Goal: Communication & Community: Answer question/provide support

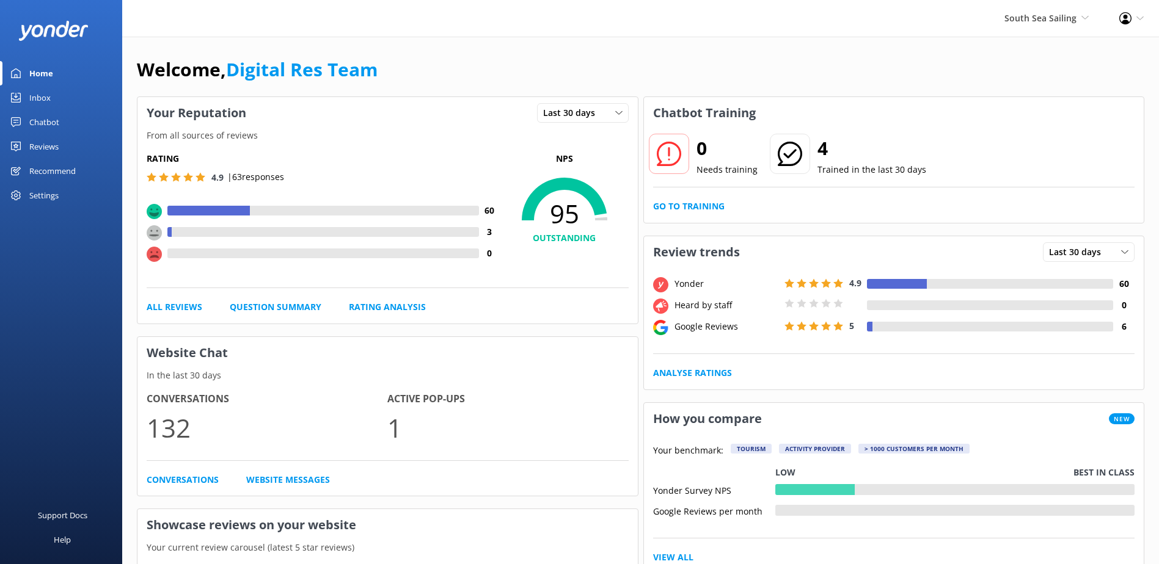
click at [35, 92] on div "Inbox" at bounding box center [39, 98] width 21 height 24
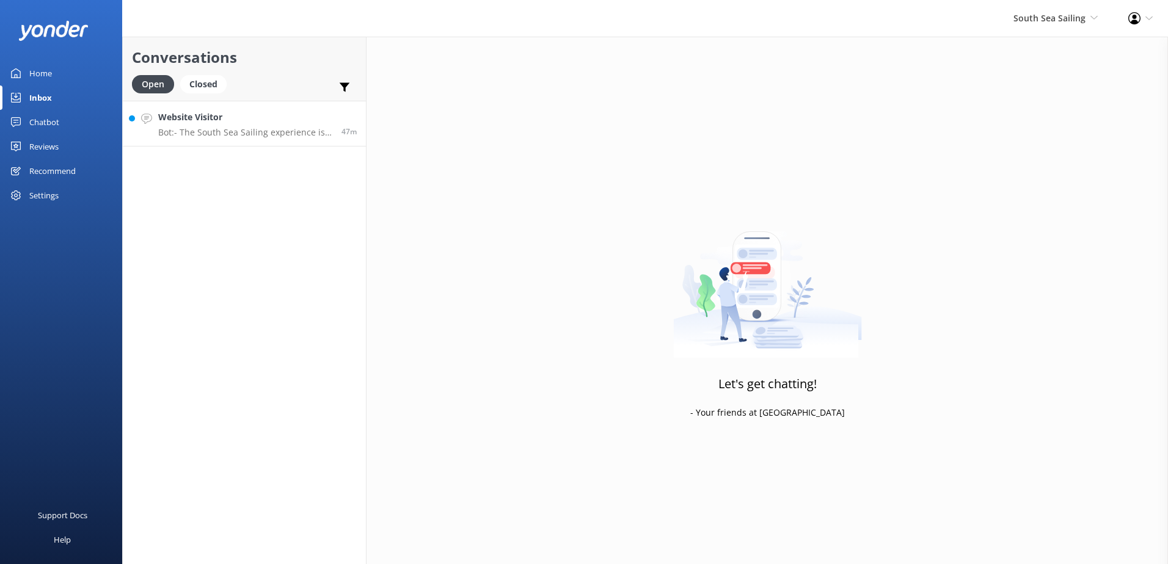
click at [326, 126] on div "Website Visitor Bot: - The South Sea Sailing experience is a full-day trip only…" at bounding box center [245, 124] width 174 height 26
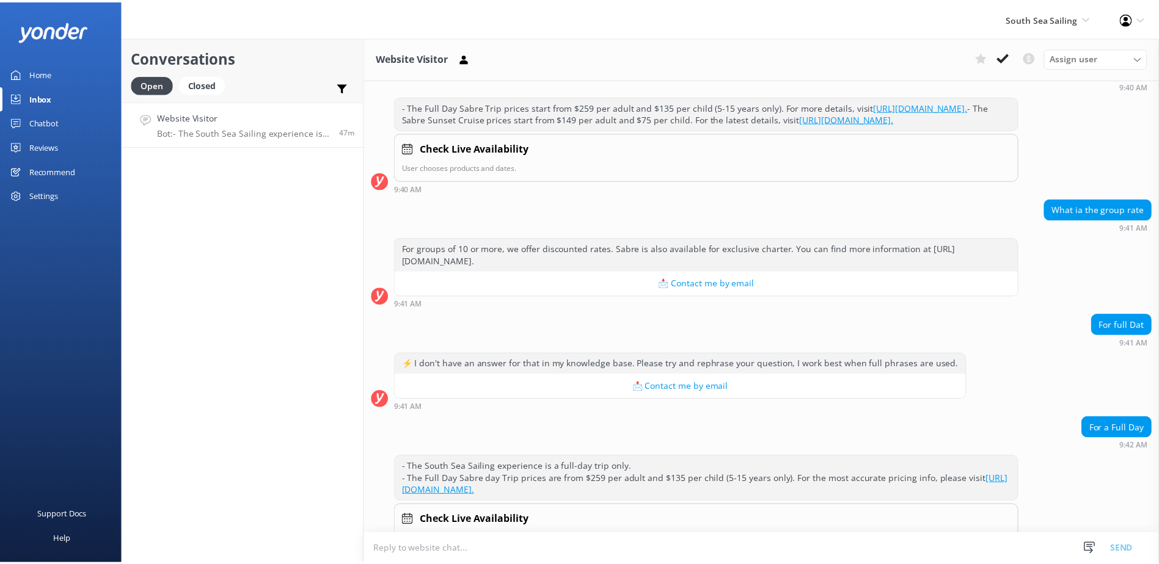
scroll to position [206, 0]
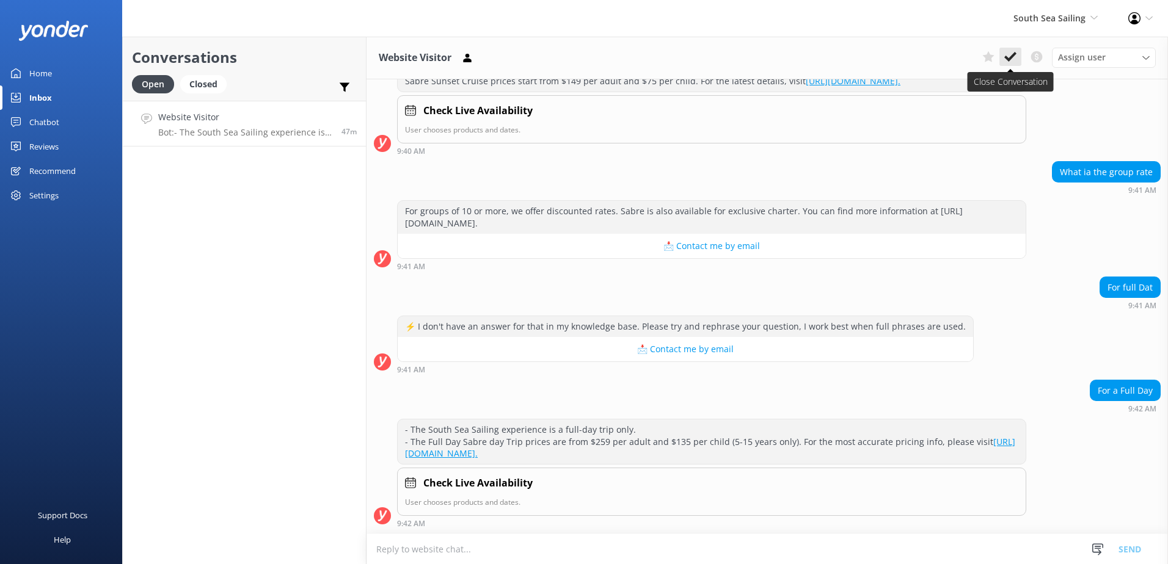
click at [1011, 53] on icon at bounding box center [1010, 57] width 12 height 12
click at [1011, 53] on div "Assign user Sonya Alyssa Digital Res Team Miri Koroitamana Lavenia Adivou Ana R…" at bounding box center [1066, 58] width 178 height 20
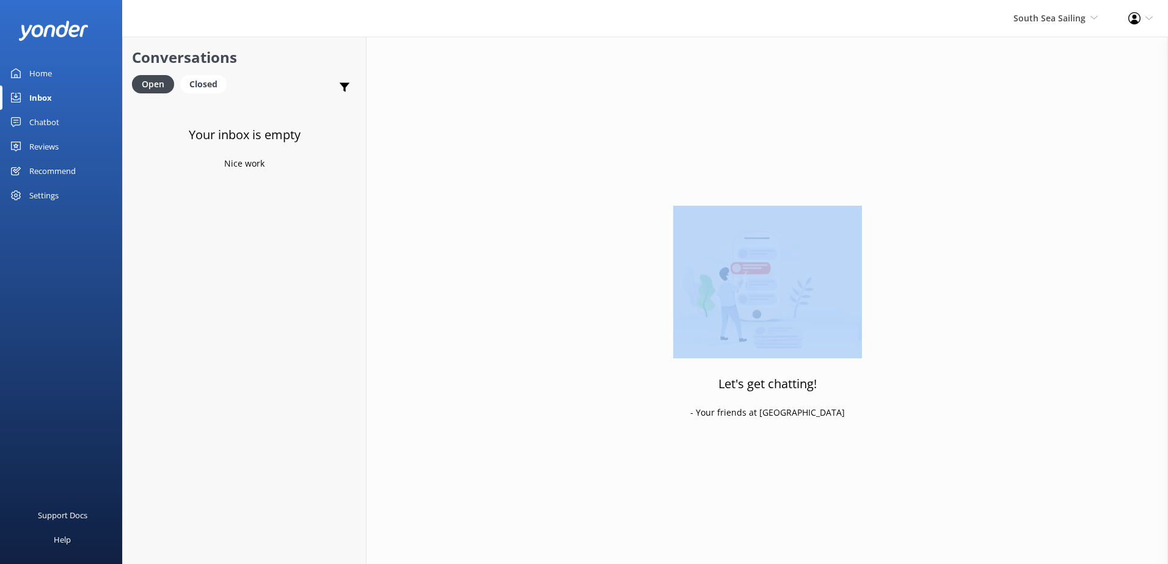
drag, startPoint x: 1011, startPoint y: 53, endPoint x: 1001, endPoint y: 78, distance: 26.5
click at [1001, 78] on div "Let's get chatting! - Your friends at Yonder" at bounding box center [767, 319] width 801 height 564
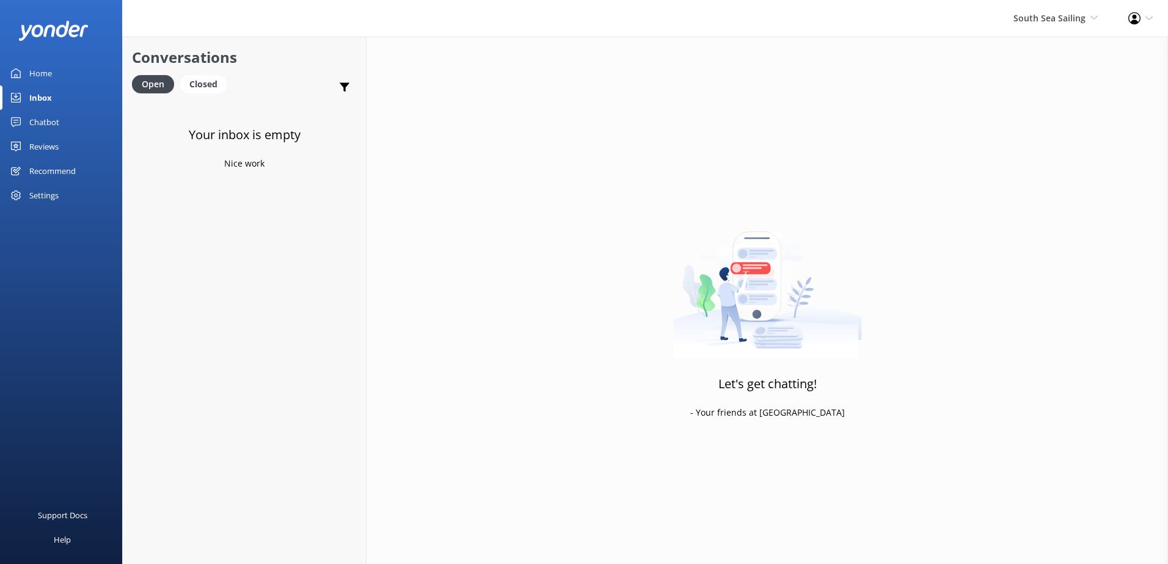
drag, startPoint x: 1001, startPoint y: 78, endPoint x: 1052, endPoint y: 9, distance: 85.5
click at [1052, 9] on div "South Sea Sailing South Sea Sailing South Sea Cruises Malamala Beach Club Aweso…" at bounding box center [1055, 18] width 115 height 37
click at [1032, 87] on link "South Sea Cruises" at bounding box center [1052, 81] width 122 height 29
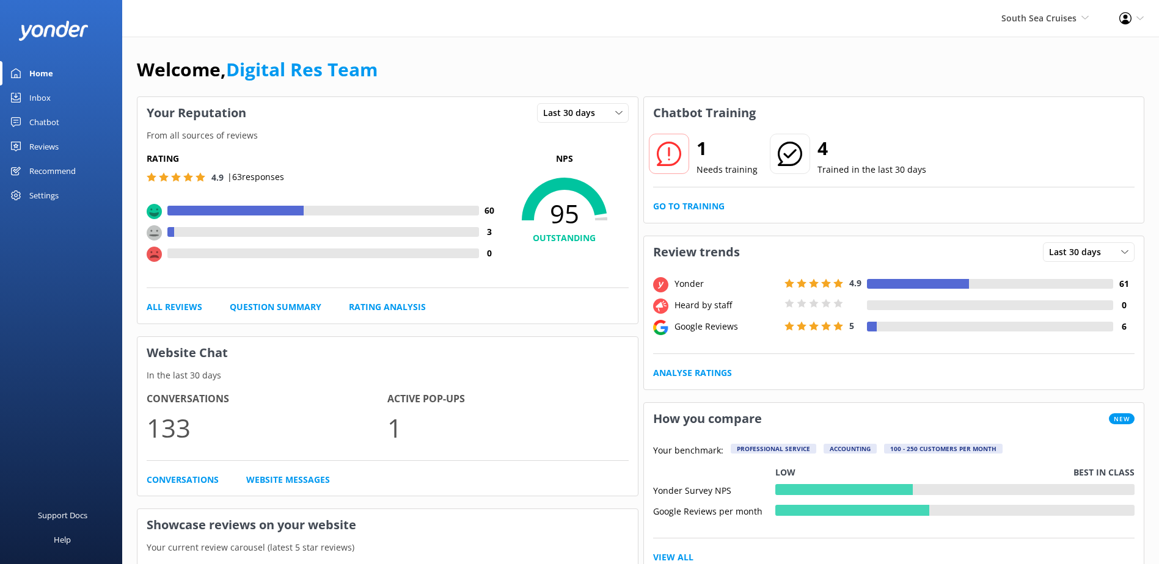
click at [26, 101] on link "Inbox" at bounding box center [61, 98] width 122 height 24
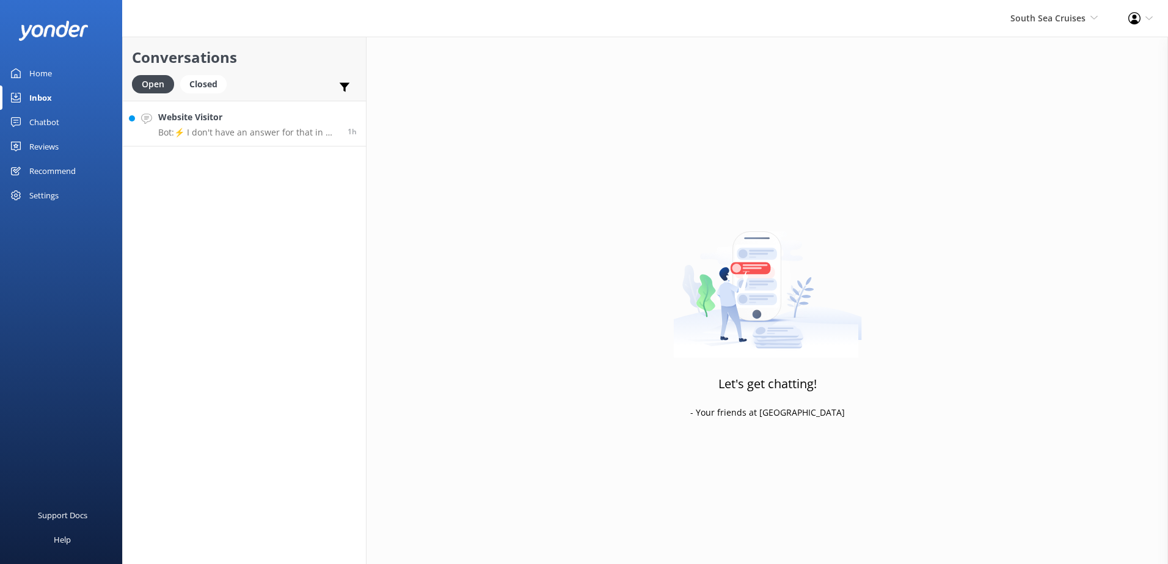
click at [217, 136] on p "Bot: ⚡ I don't have an answer for that in my knowledge base. Please try and rep…" at bounding box center [248, 132] width 180 height 11
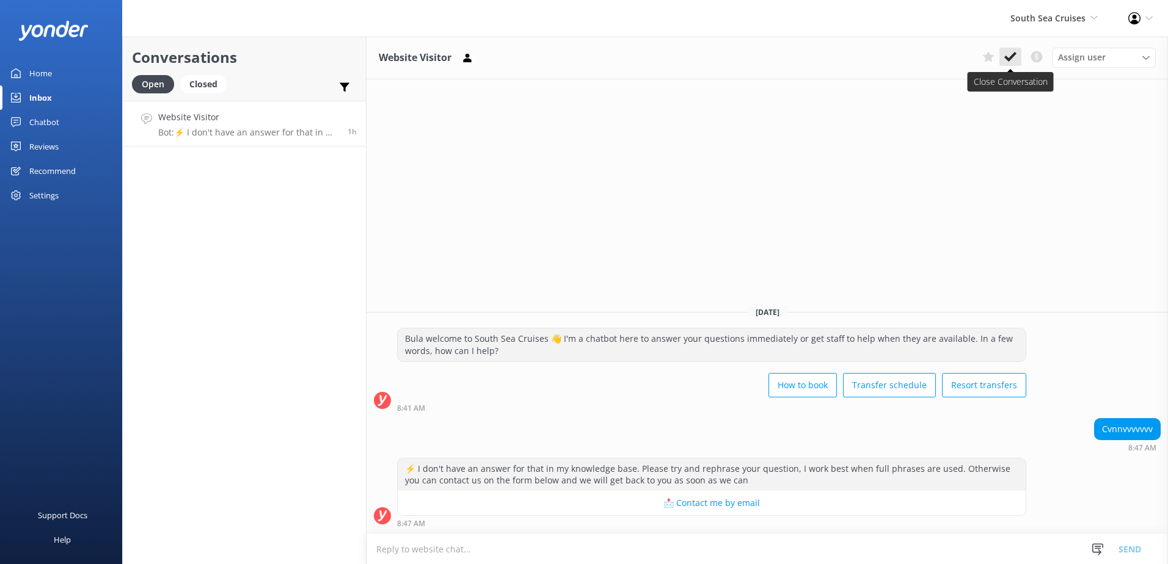
click at [1000, 55] on button at bounding box center [1010, 57] width 22 height 18
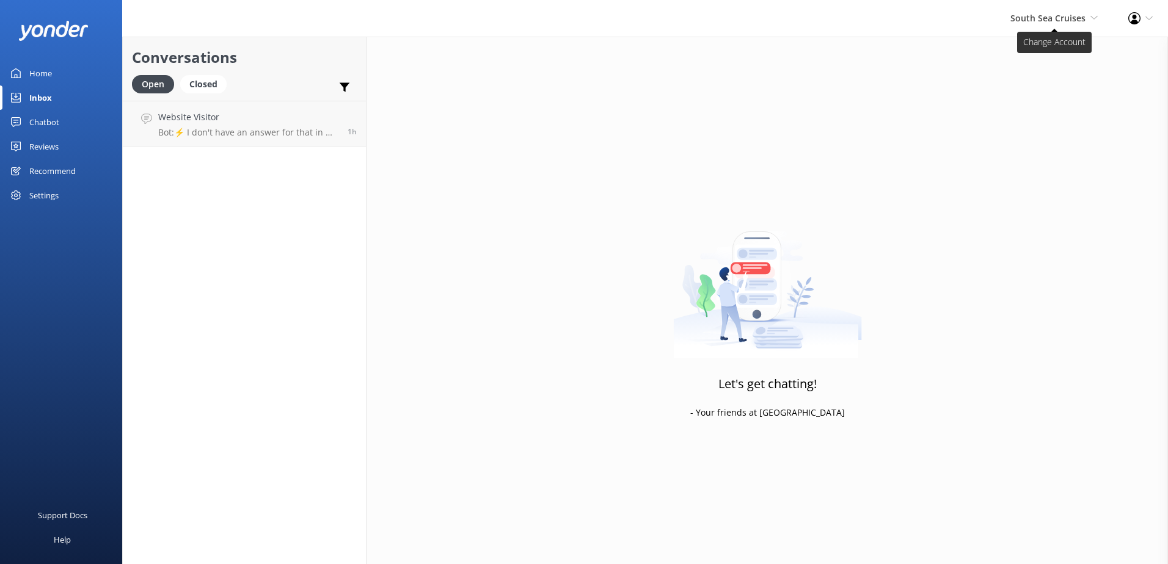
click at [1043, 18] on span "South Sea Cruises" at bounding box center [1047, 18] width 75 height 12
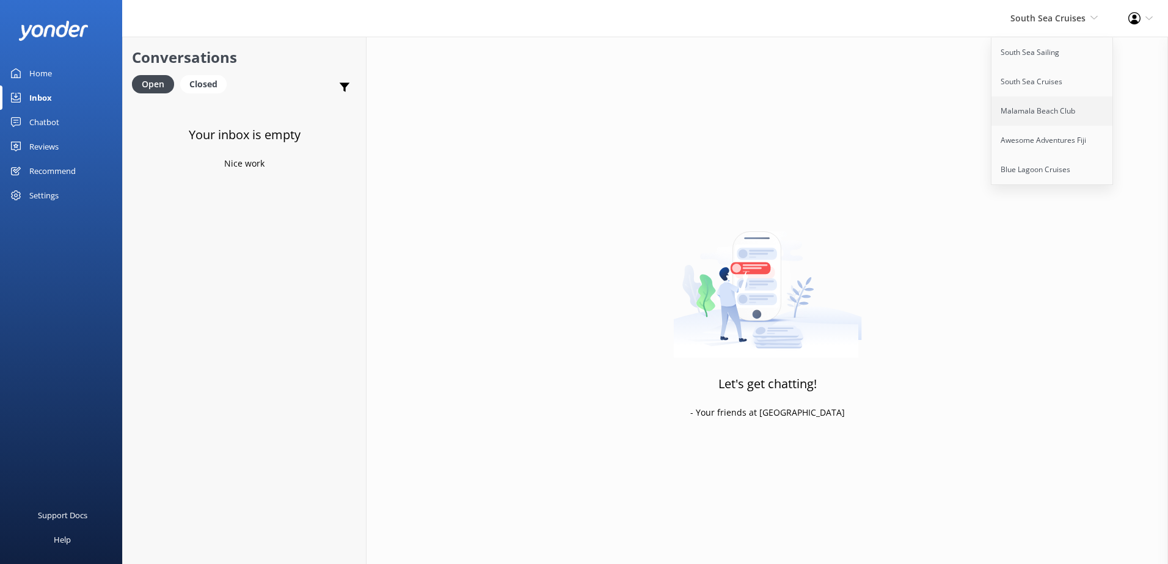
click at [1044, 121] on link "Malamala Beach Club" at bounding box center [1052, 111] width 122 height 29
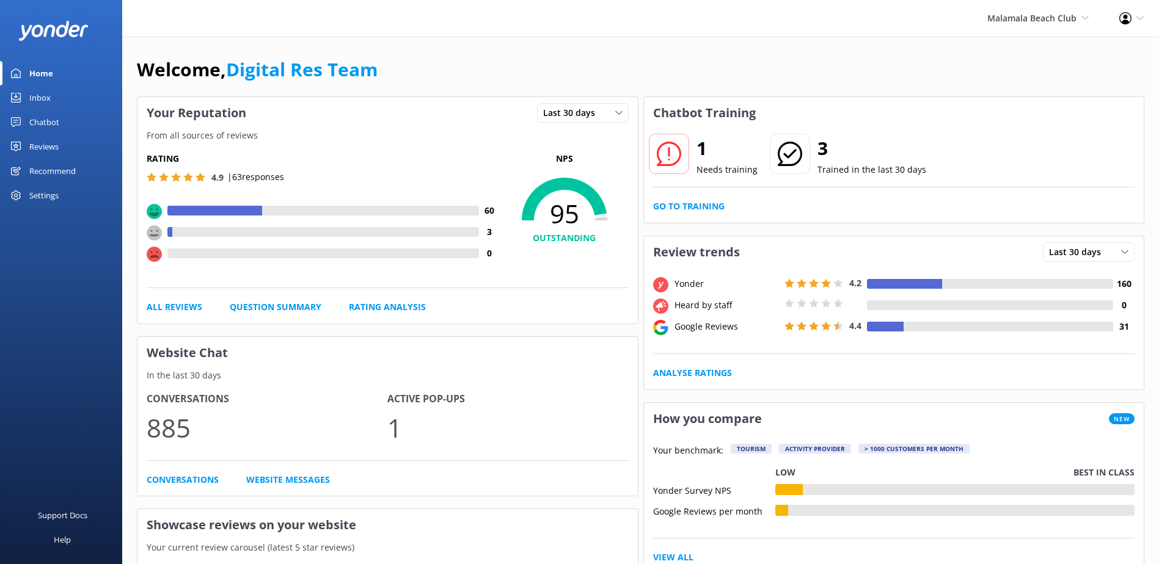
click at [37, 100] on div "Inbox" at bounding box center [39, 98] width 21 height 24
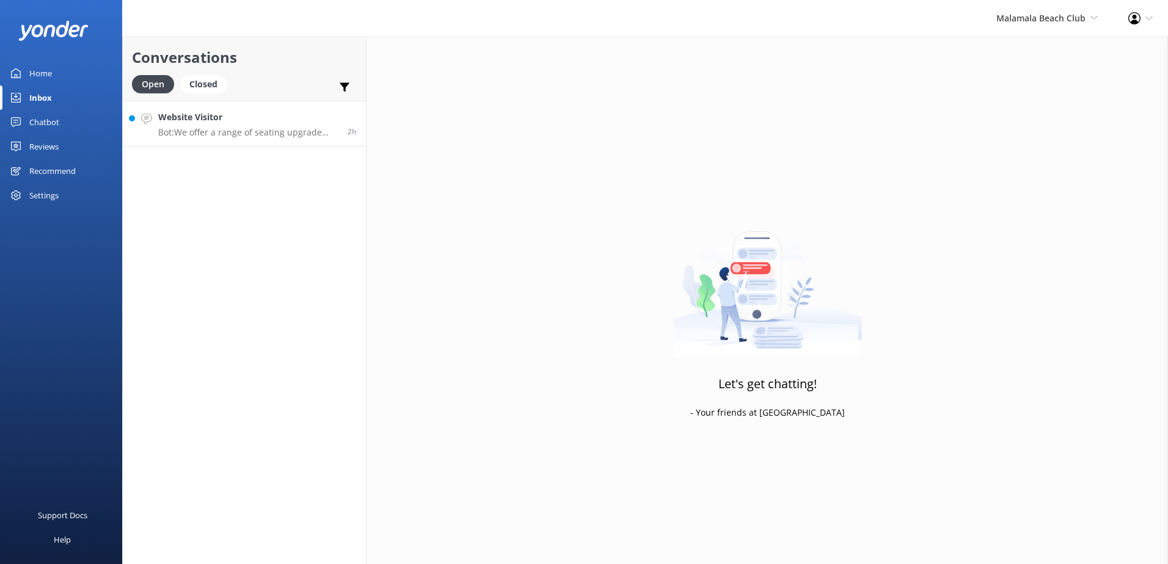
click at [250, 130] on p "Bot: We offer a range of seating upgrade options including poolside day beds an…" at bounding box center [248, 132] width 180 height 11
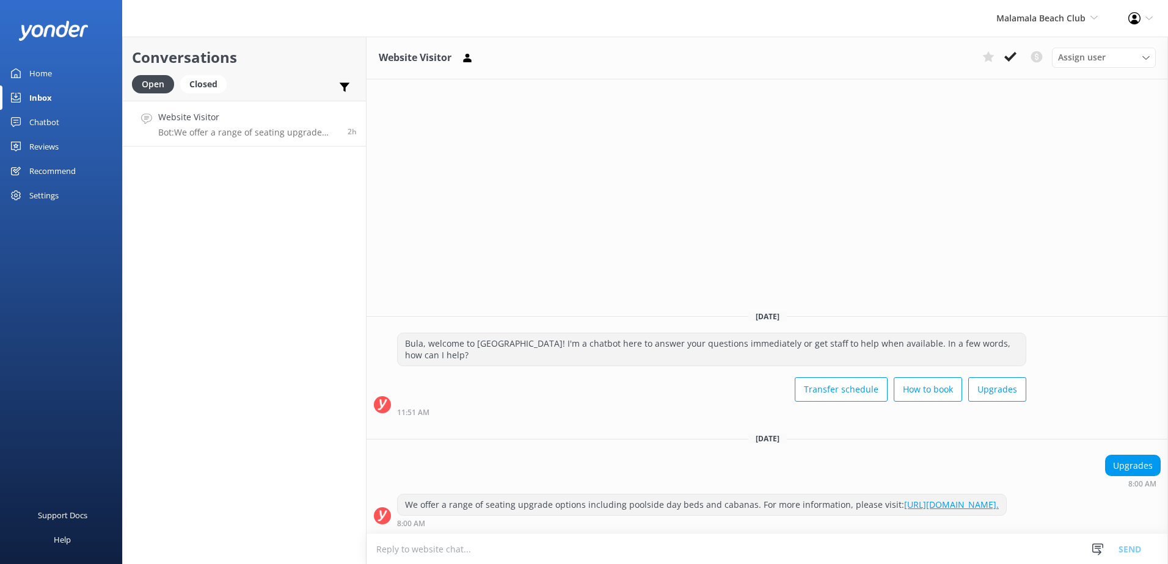
click at [602, 505] on div "We offer a range of seating upgrade options including poolside day beds and cab…" at bounding box center [702, 505] width 608 height 21
drag, startPoint x: 606, startPoint y: 505, endPoint x: 391, endPoint y: 469, distance: 218.0
click at [391, 469] on div "Thursday, 2nd October Bula, welcome to Malamala Beach Club! I'm a chatbot here …" at bounding box center [767, 417] width 801 height 233
copy div "8:00 AM We offer a range of seating upgrade options including poolside day beds…"
click at [942, 544] on textarea at bounding box center [767, 549] width 801 height 30
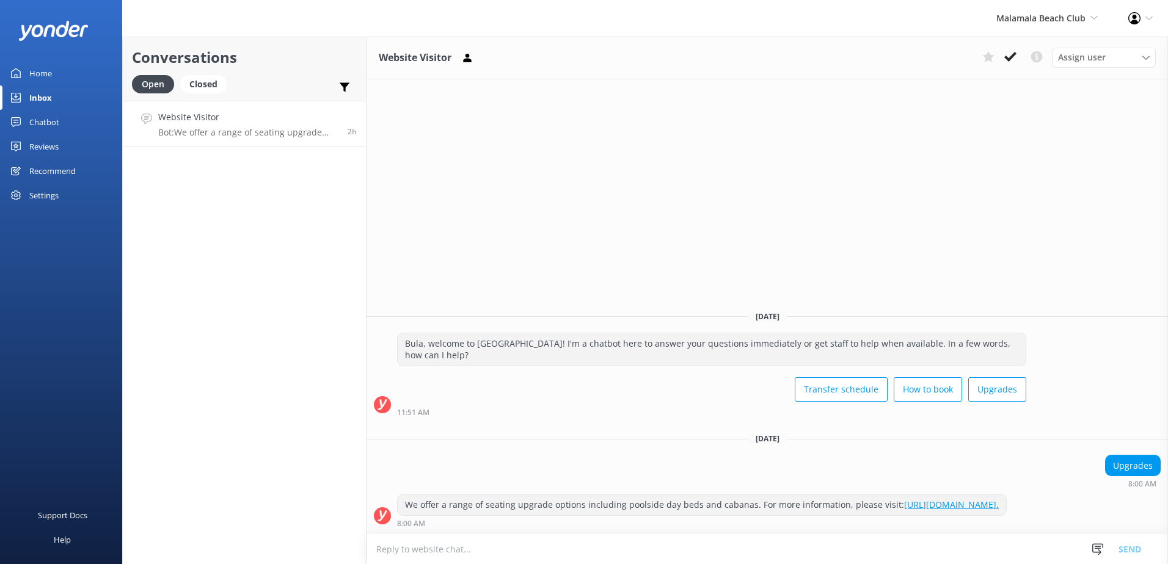
paste textarea "8:00 AM We offer a range of seating upgrade options including poolside day beds…"
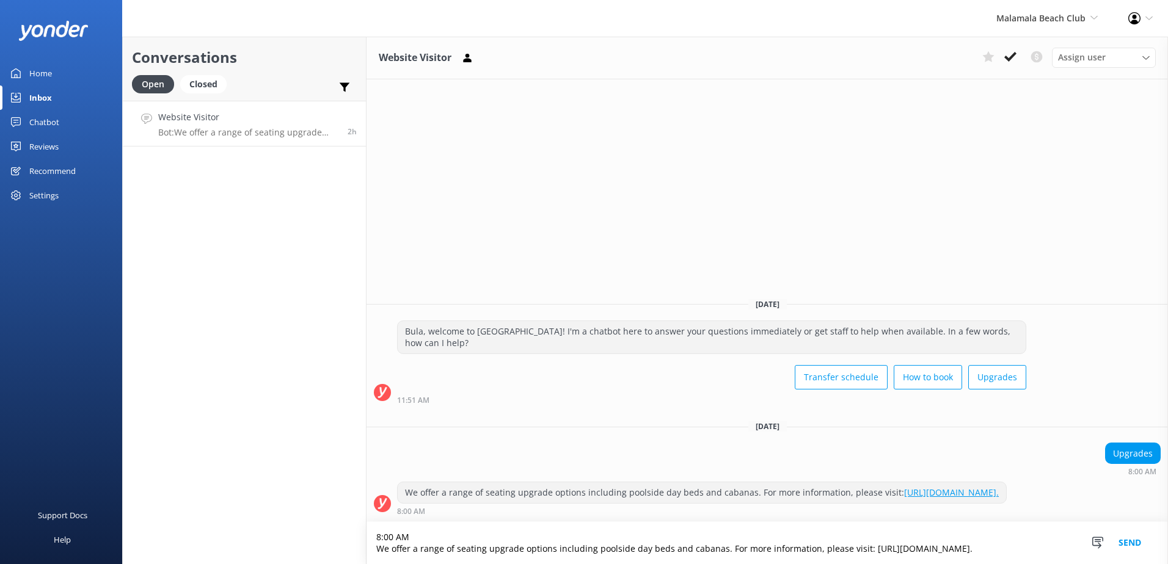
drag, startPoint x: 1064, startPoint y: 550, endPoint x: 264, endPoint y: 498, distance: 801.9
click at [264, 498] on div "Conversations Open Closed Important Converted Assigned to me Unassigned Website…" at bounding box center [645, 301] width 1046 height 528
click at [624, 492] on div "We offer a range of seating upgrade options including poolside day beds and cab…" at bounding box center [702, 493] width 608 height 21
drag, startPoint x: 619, startPoint y: 497, endPoint x: 395, endPoint y: 475, distance: 225.3
click at [395, 482] on div "We offer a range of seating upgrade options including poolside day beds and cab…" at bounding box center [767, 499] width 801 height 34
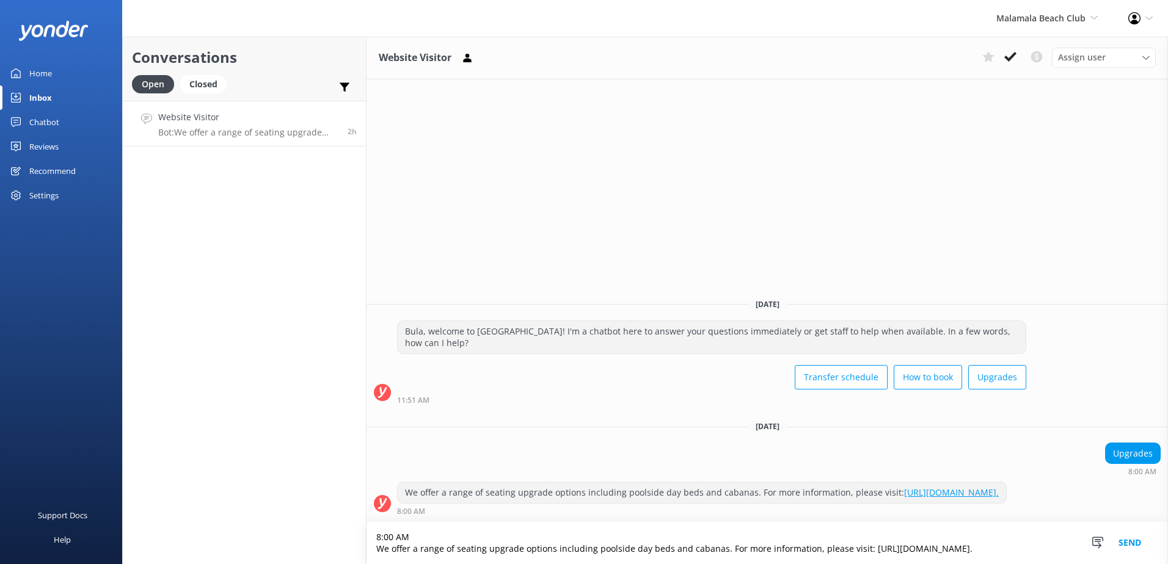
copy div "We offer a range of seating upgrade options including poolside day beds and cab…"
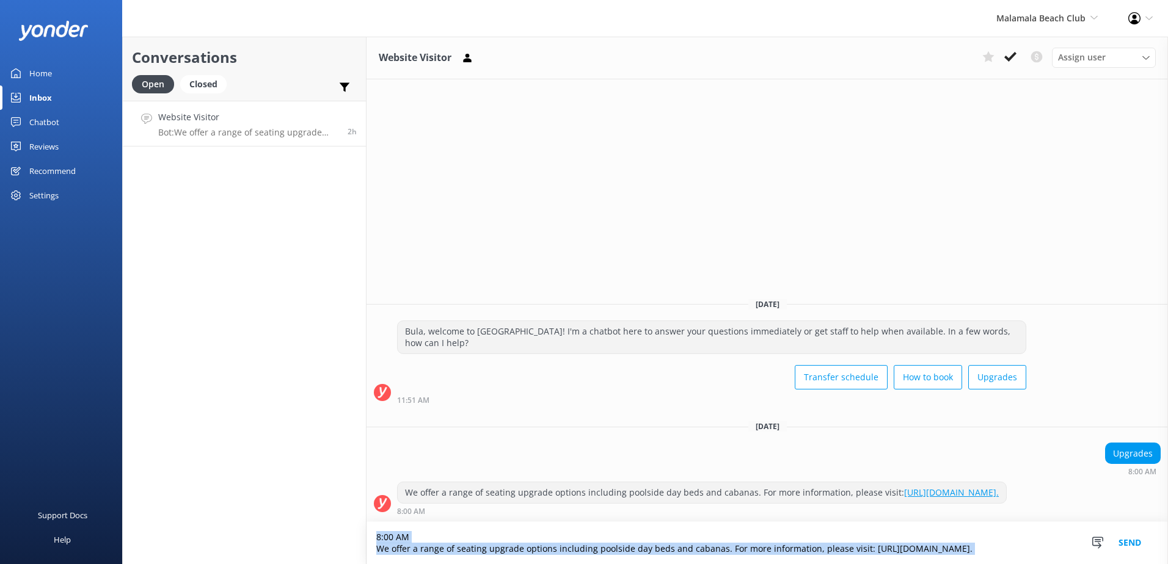
drag, startPoint x: 1035, startPoint y: 547, endPoint x: 751, endPoint y: 534, distance: 283.7
click at [669, 535] on form "8:00 AM We offer a range of seating upgrade options including poolside day beds…" at bounding box center [767, 543] width 801 height 43
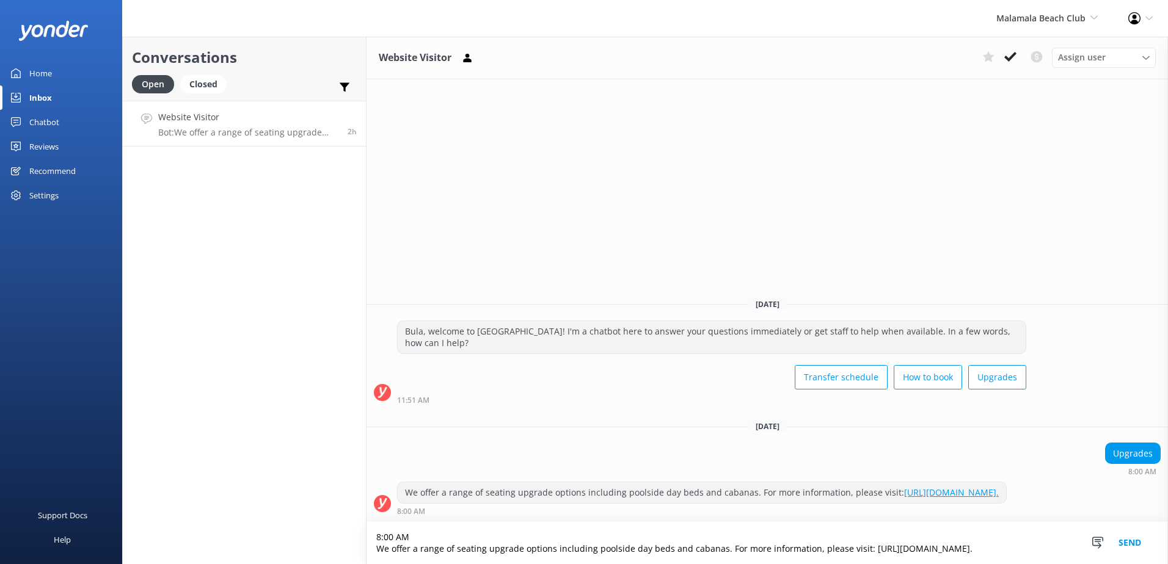
drag, startPoint x: 1061, startPoint y: 550, endPoint x: 164, endPoint y: 461, distance: 901.1
click at [164, 461] on div "Conversations Open Closed Important Converted Assigned to me Unassigned Website…" at bounding box center [645, 301] width 1046 height 528
paste textarea
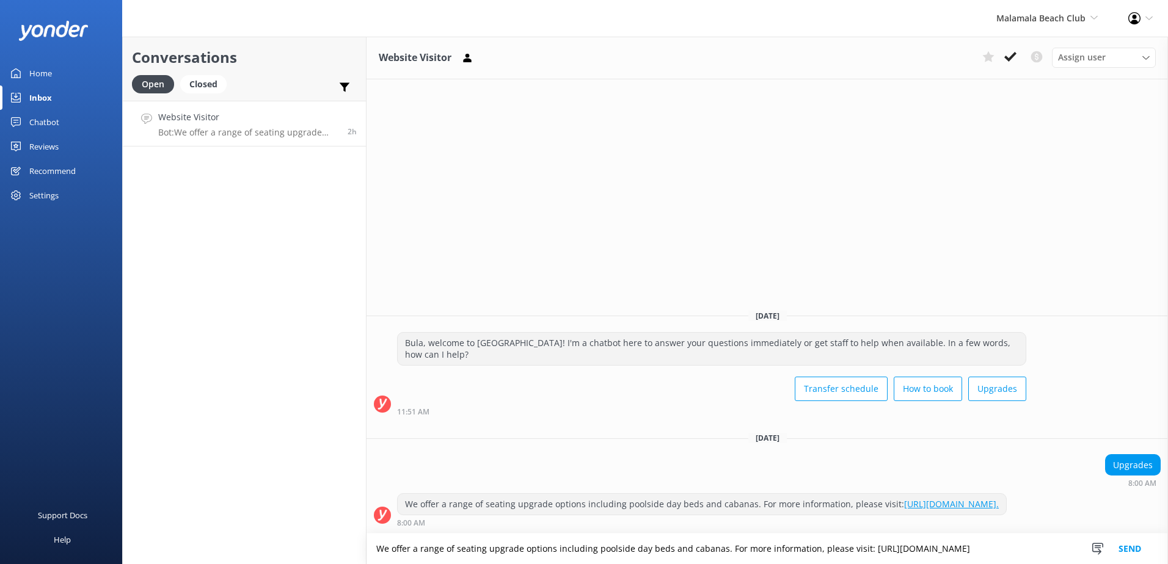
type textarea "We offer a range of seating upgrade options including poolside day beds and cab…"
click at [1158, 547] on div "Snippets Manage Save time responding and get consistent tone of response by cre…" at bounding box center [1120, 549] width 95 height 31
click at [1138, 549] on button "Send" at bounding box center [1130, 549] width 46 height 31
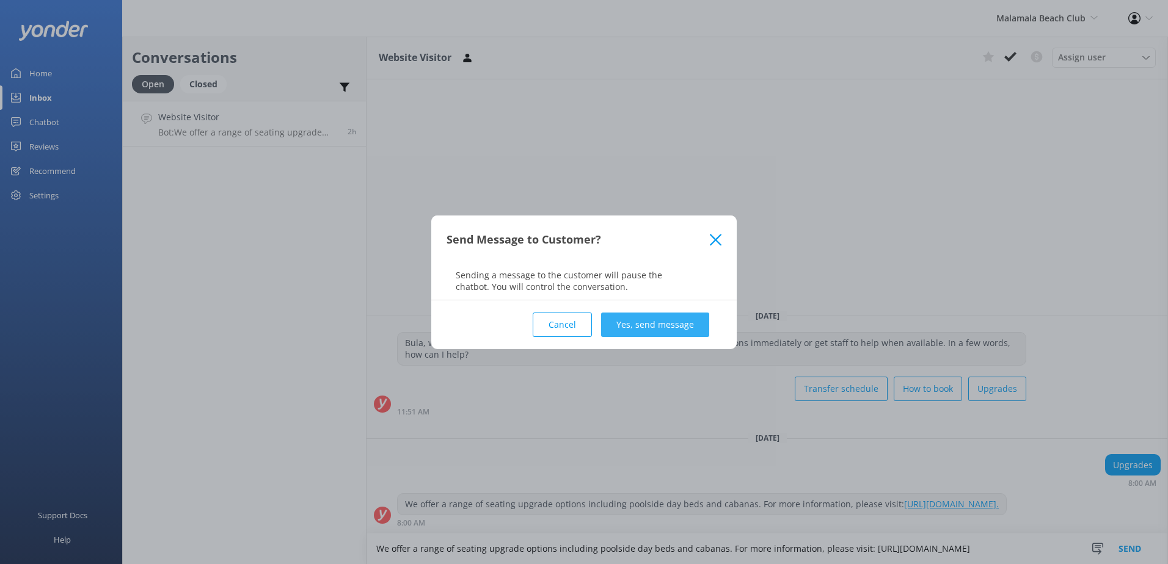
click at [687, 323] on button "Yes, send message" at bounding box center [655, 325] width 108 height 24
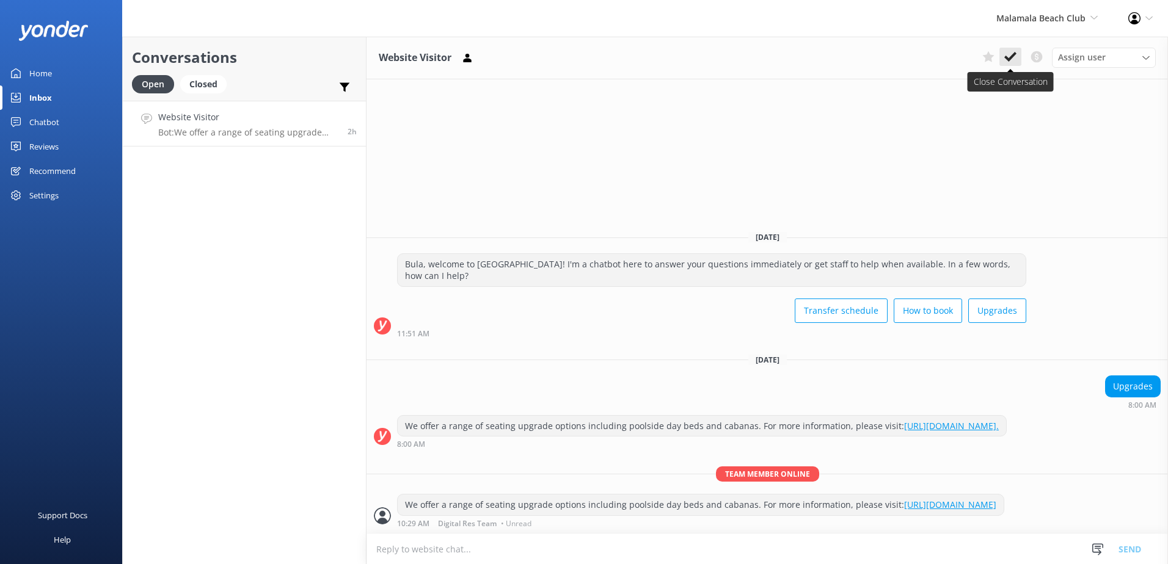
click at [1014, 55] on use at bounding box center [1010, 57] width 12 height 10
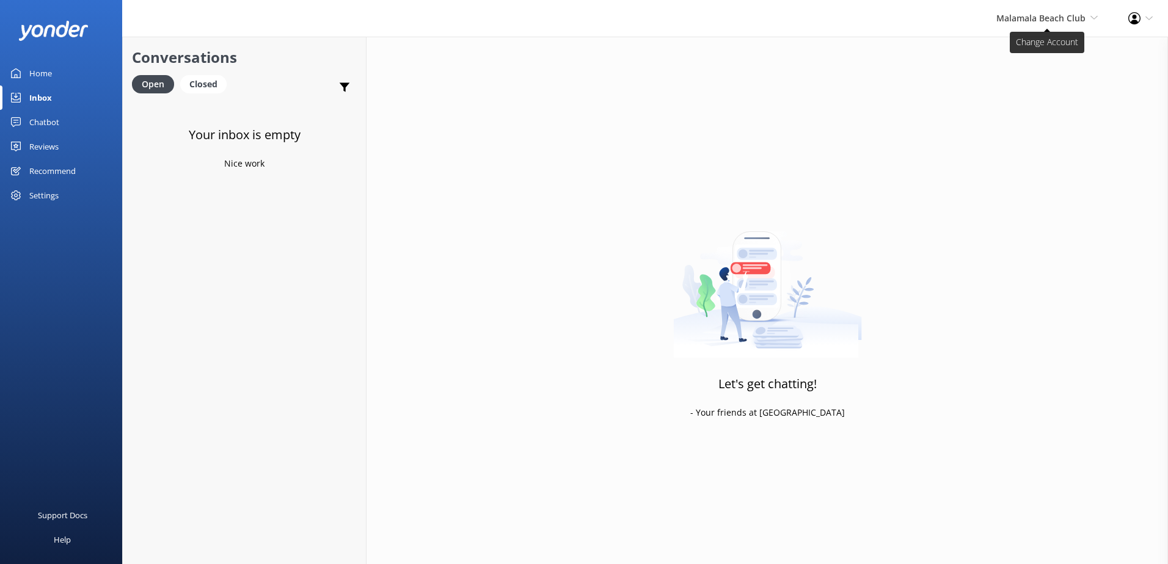
click at [1054, 16] on span "Malamala Beach Club" at bounding box center [1040, 18] width 89 height 12
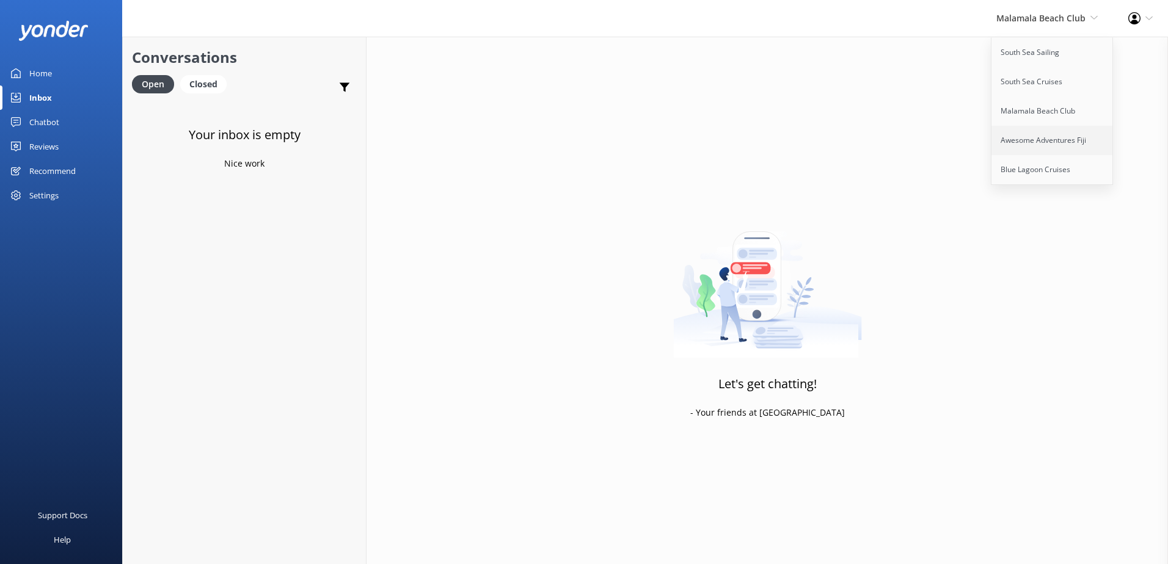
click at [1033, 141] on link "Awesome Adventures Fiji" at bounding box center [1052, 140] width 122 height 29
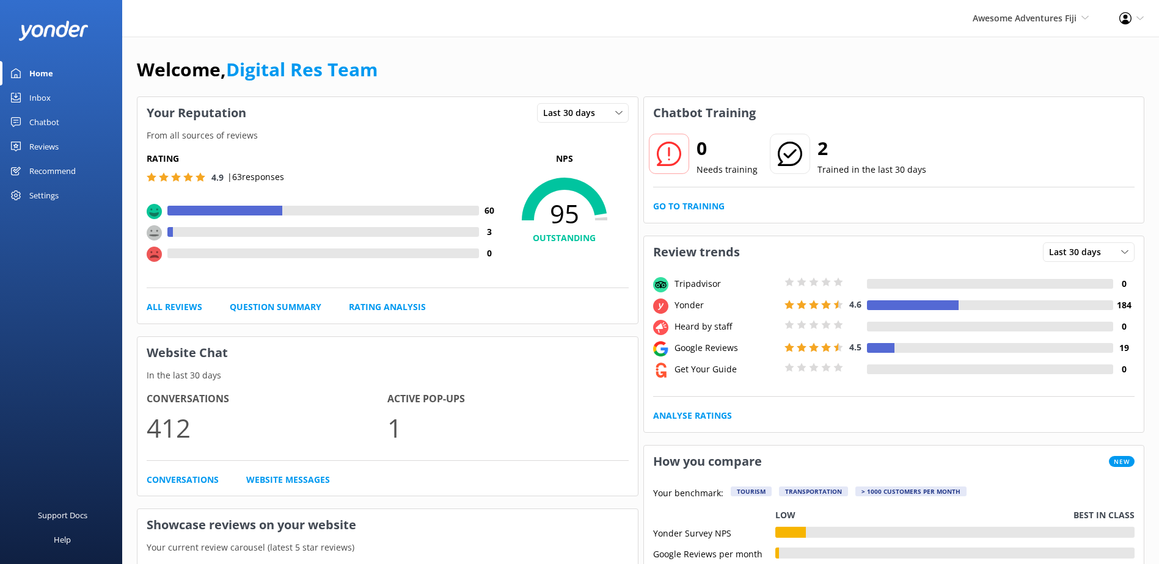
click at [48, 100] on div "Inbox" at bounding box center [39, 98] width 21 height 24
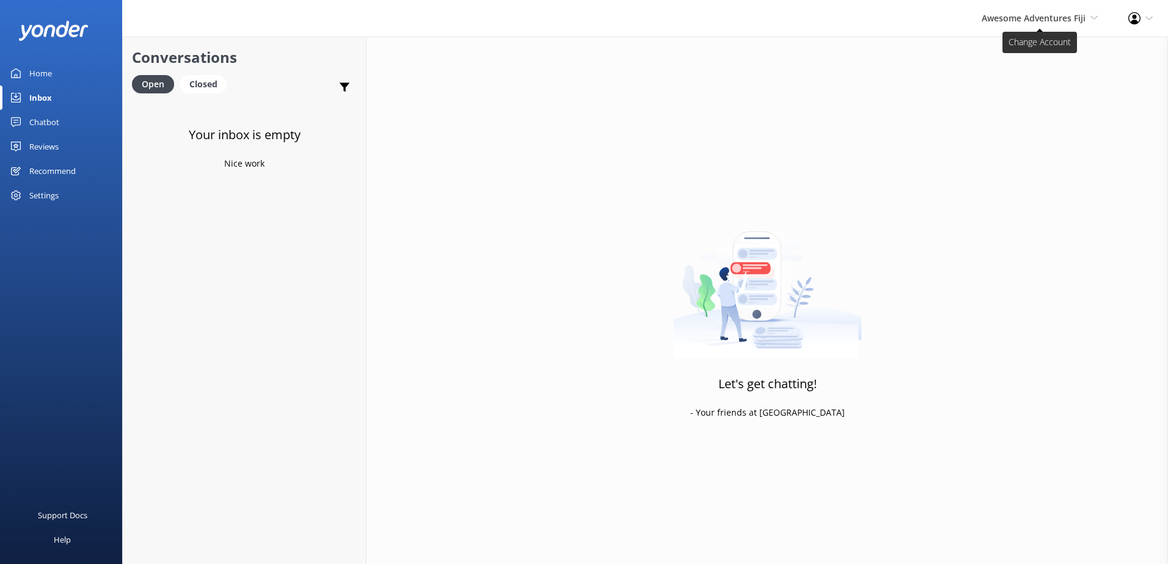
click at [998, 18] on span "Awesome Adventures Fiji" at bounding box center [1034, 18] width 104 height 12
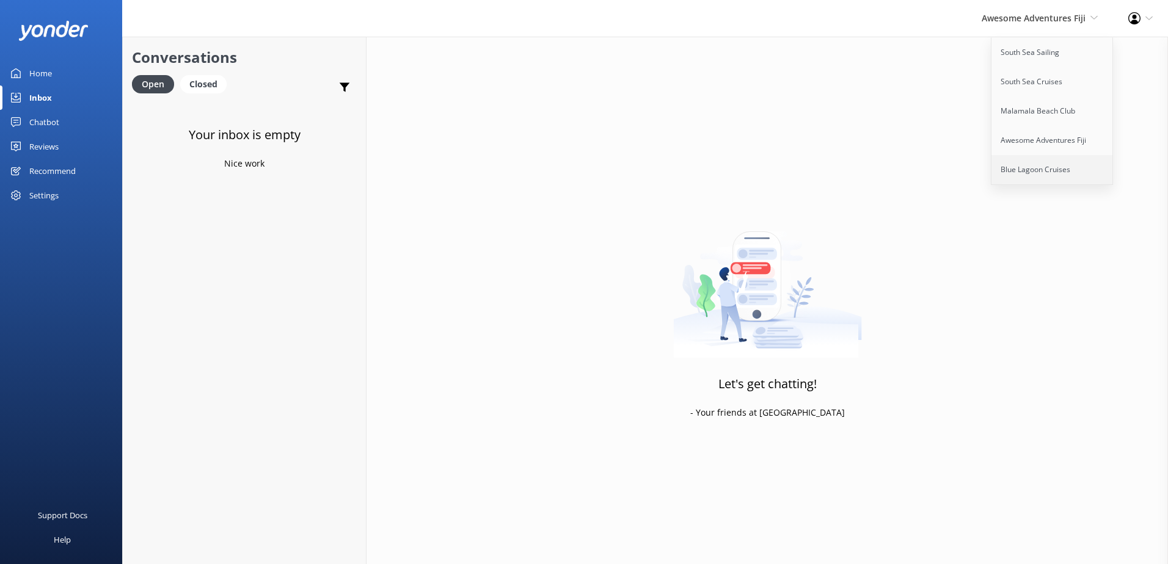
click at [1011, 169] on link "Blue Lagoon Cruises" at bounding box center [1052, 169] width 122 height 29
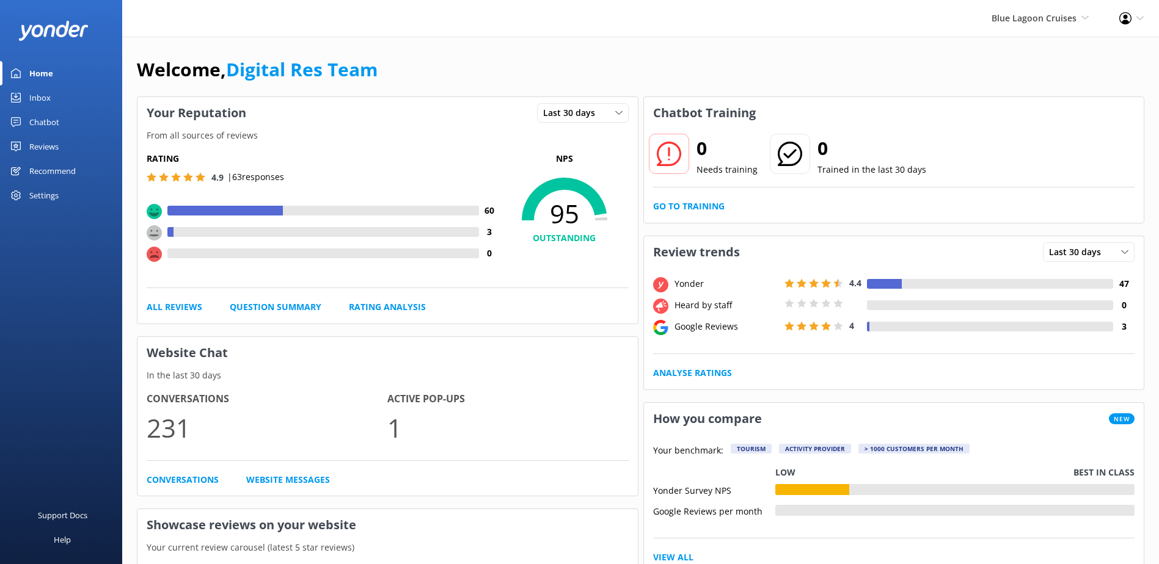
click at [48, 94] on div "Inbox" at bounding box center [39, 98] width 21 height 24
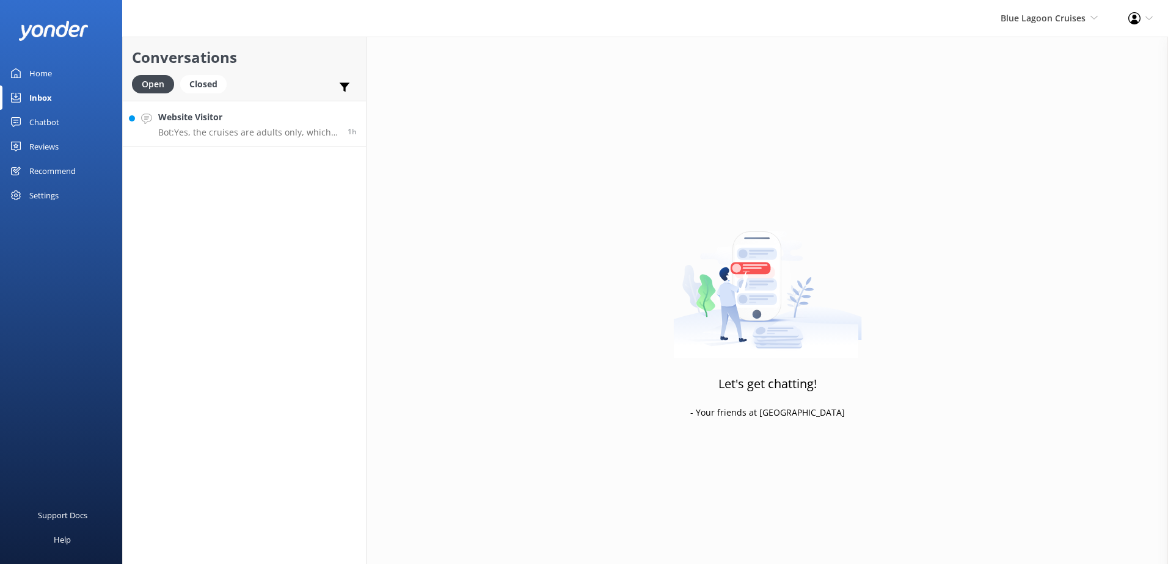
click at [259, 140] on link "Website Visitor Bot: Yes, the cruises are adults only, which means guests must …" at bounding box center [244, 124] width 243 height 46
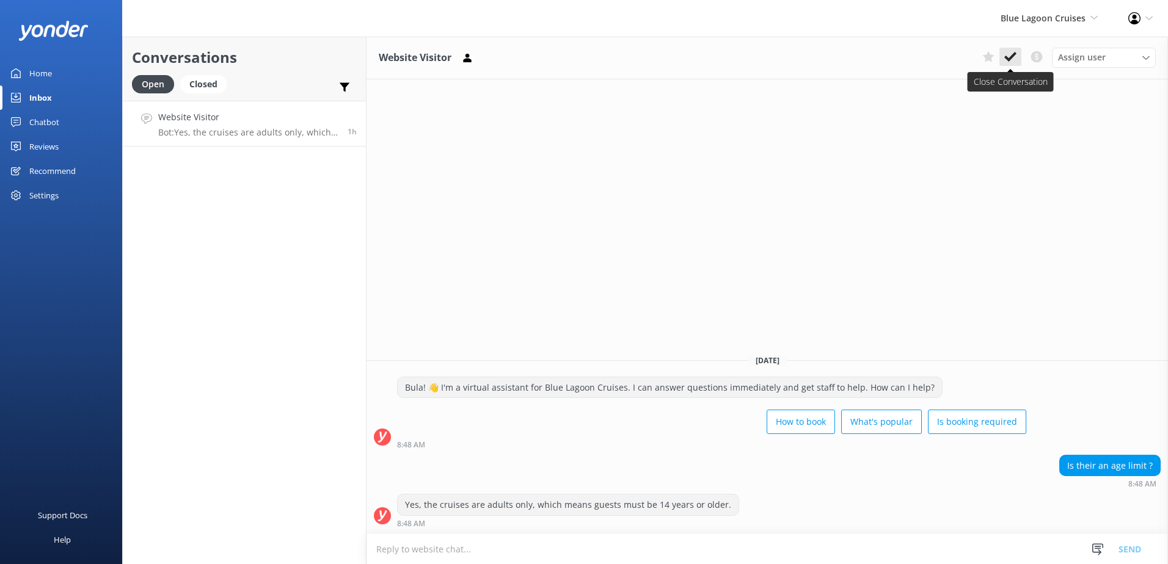
click at [1015, 53] on icon at bounding box center [1010, 57] width 12 height 12
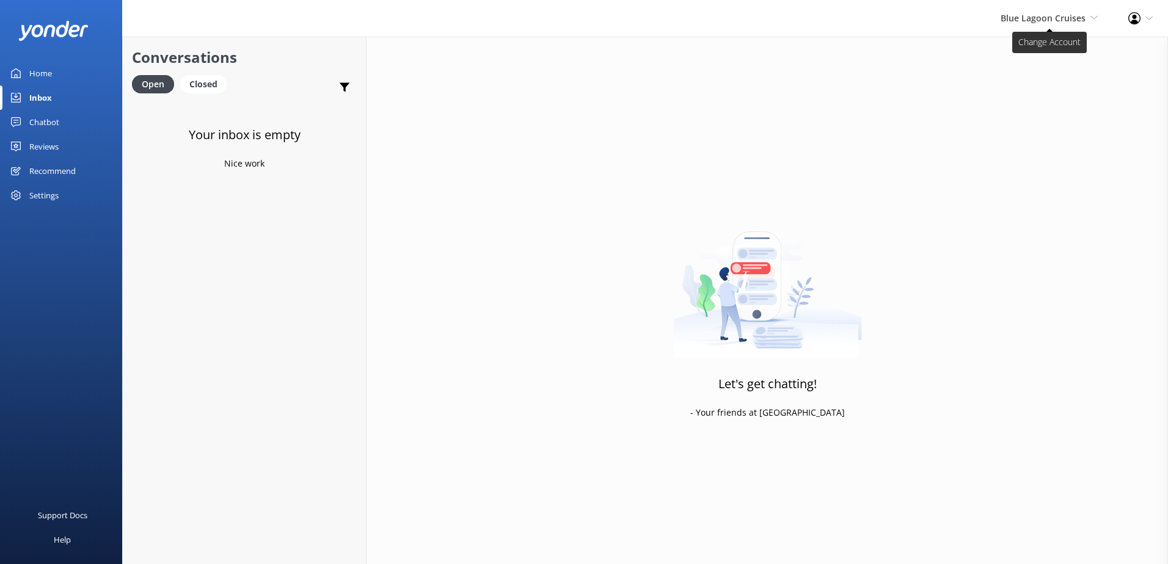
click at [1054, 25] on span "Blue Lagoon Cruises South Sea Sailing South Sea Cruises Malamala Beach Club Awe…" at bounding box center [1049, 18] width 97 height 13
click at [1038, 49] on link "South Sea Sailing" at bounding box center [1052, 52] width 122 height 29
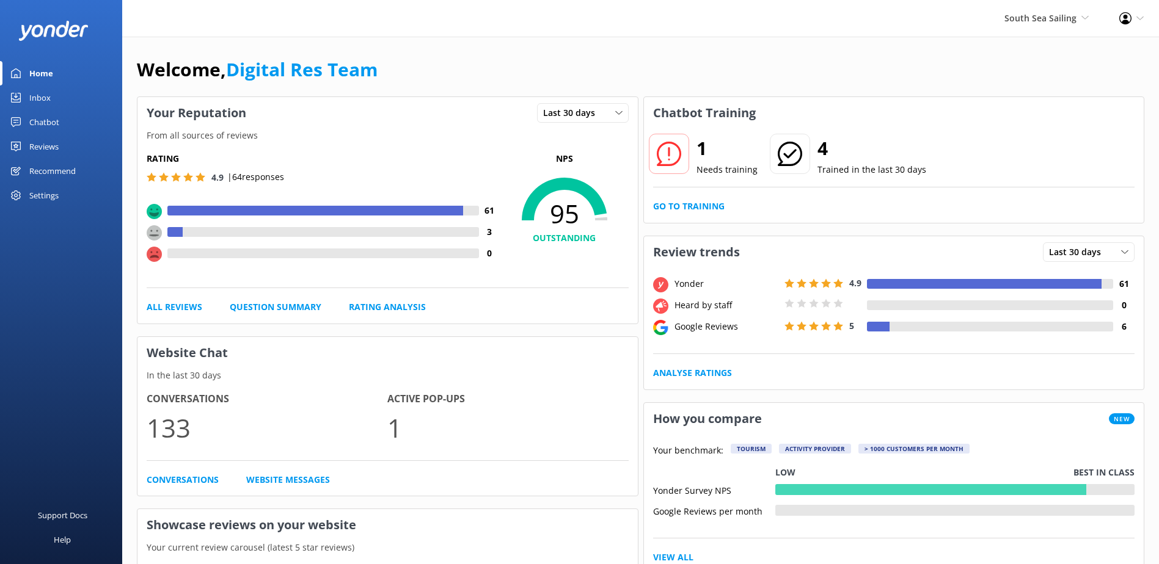
click at [677, 155] on icon at bounding box center [669, 154] width 24 height 24
click at [710, 202] on link "Go to Training" at bounding box center [688, 206] width 71 height 13
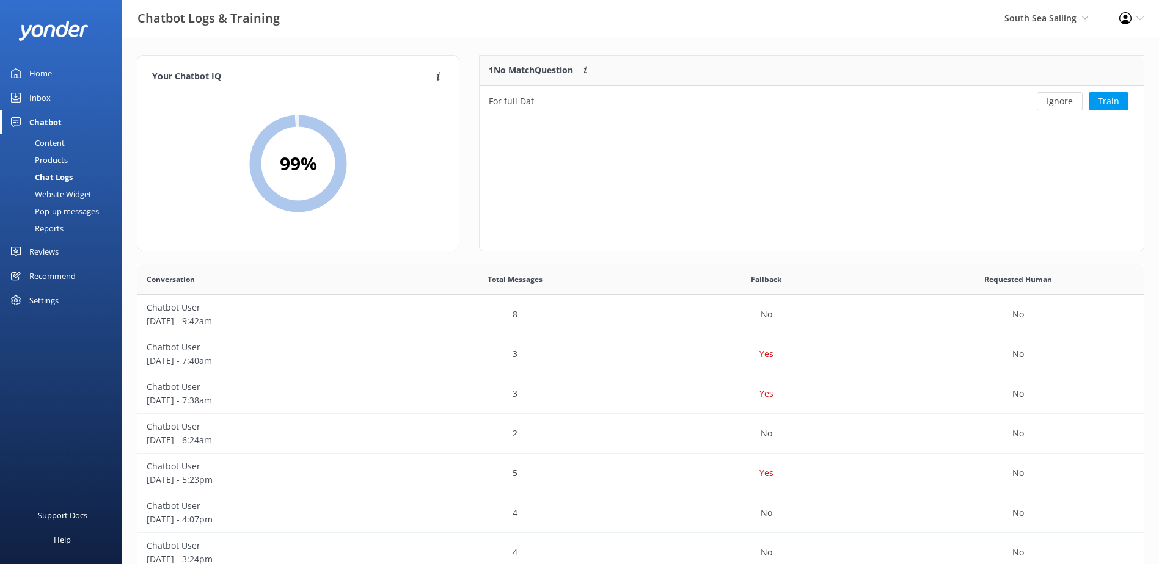
scroll to position [53, 654]
click at [1074, 102] on button "Ignore" at bounding box center [1060, 101] width 46 height 18
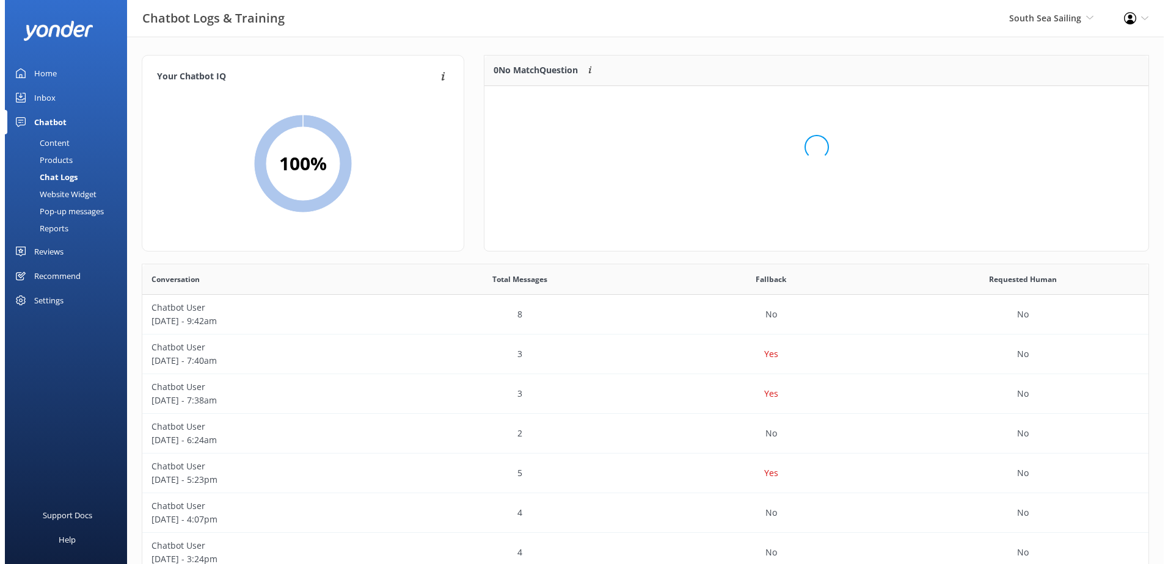
scroll to position [144, 654]
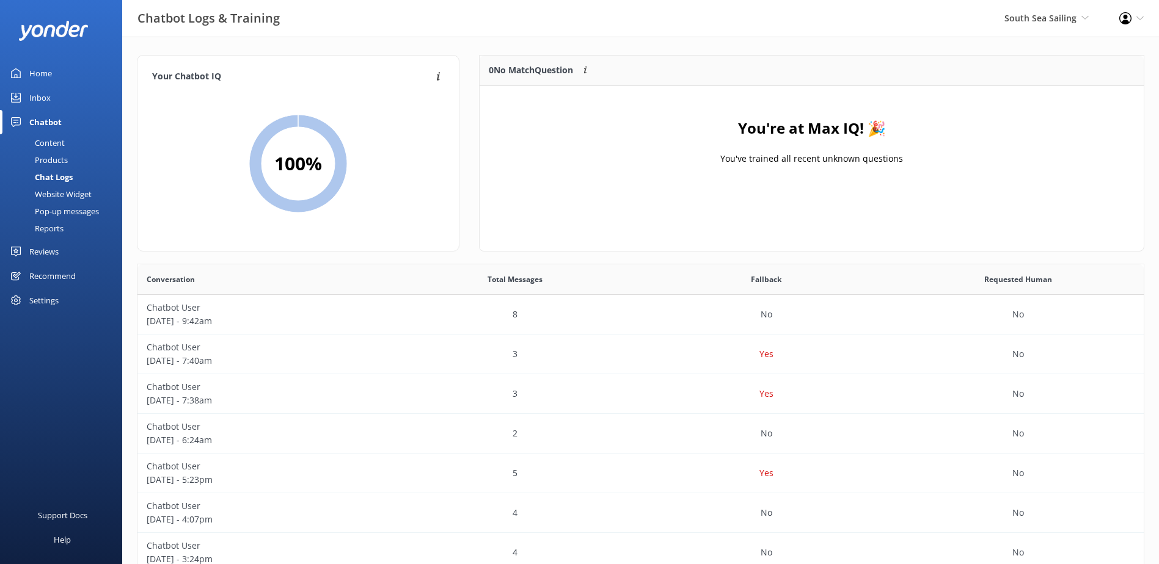
click at [63, 103] on link "Inbox" at bounding box center [61, 98] width 122 height 24
